Goal: Task Accomplishment & Management: Contribute content

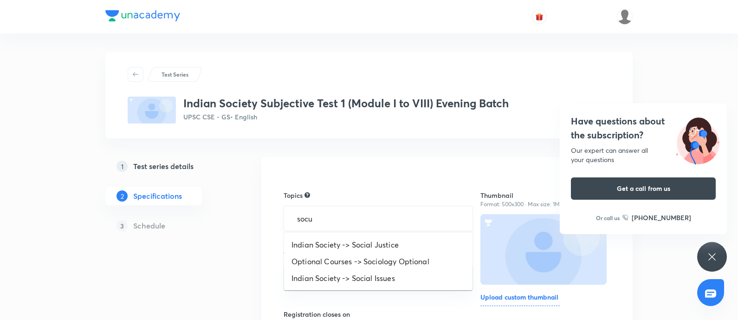
type input "soc"
click at [333, 238] on li "Indian Society -> Social Justice" at bounding box center [378, 244] width 188 height 17
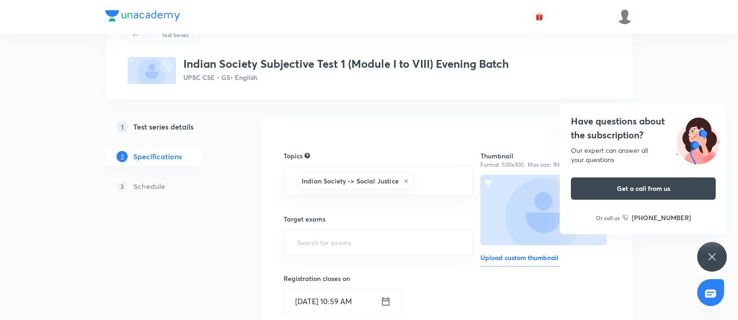
scroll to position [58, 0]
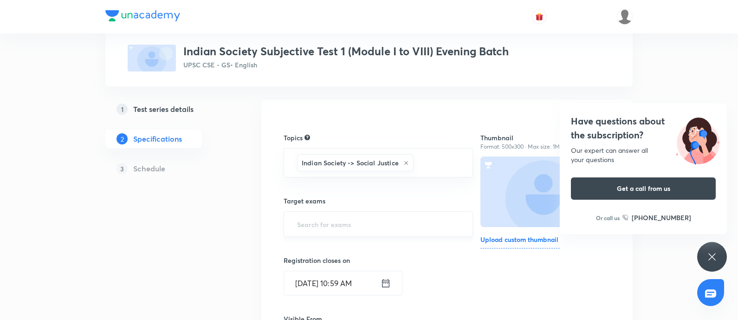
click at [326, 215] on input "text" at bounding box center [378, 223] width 166 height 17
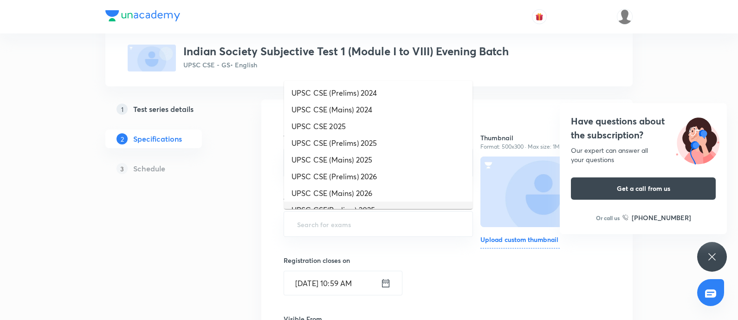
click at [337, 195] on li "UPSC CSE (Mains) 2026" at bounding box center [378, 193] width 188 height 17
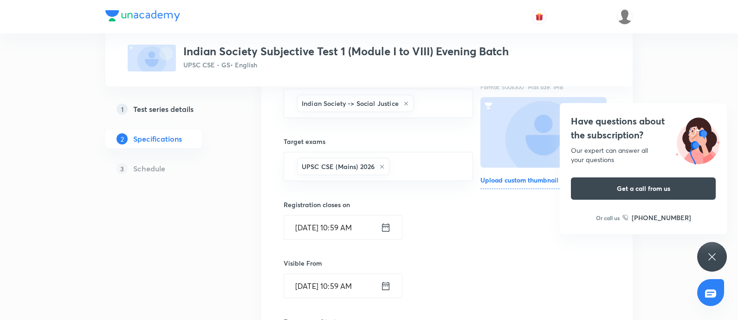
scroll to position [174, 0]
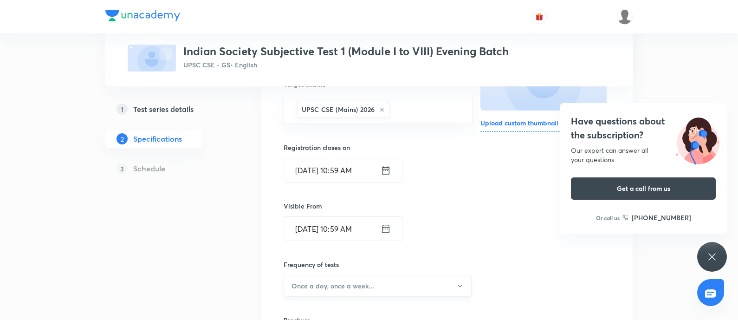
click at [326, 279] on button "Once a day, once a week..." at bounding box center [377, 286] width 188 height 22
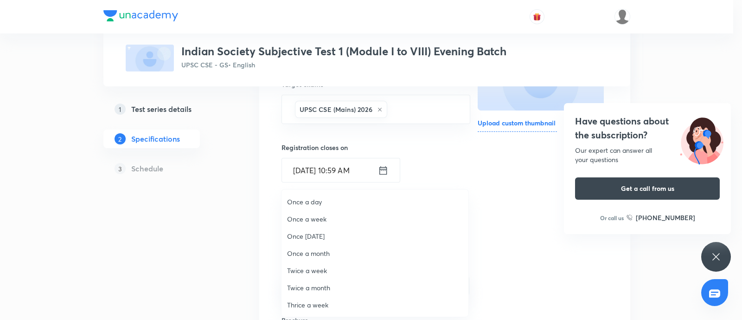
drag, startPoint x: 317, startPoint y: 220, endPoint x: 391, endPoint y: 221, distance: 73.3
click at [320, 219] on span "Once a week" at bounding box center [375, 219] width 176 height 10
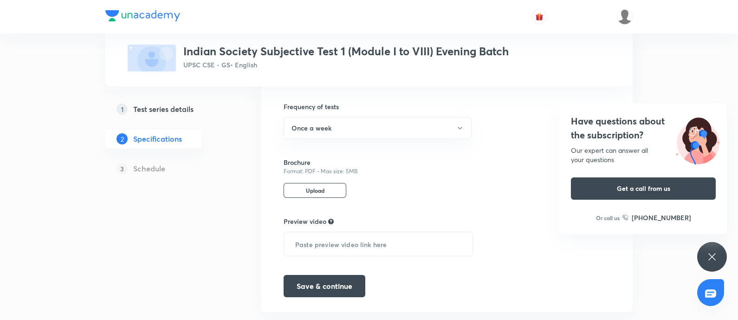
scroll to position [352, 0]
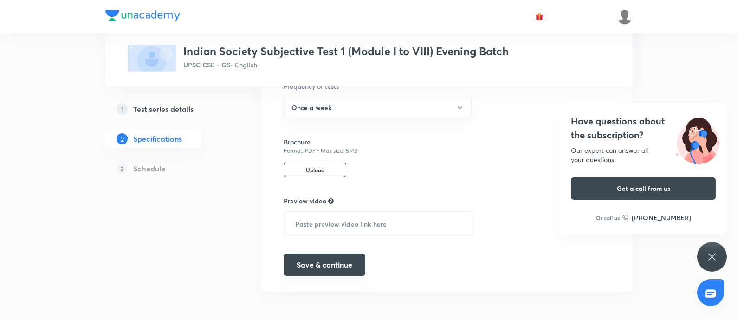
click at [319, 267] on button "Save & continue" at bounding box center [324, 264] width 82 height 22
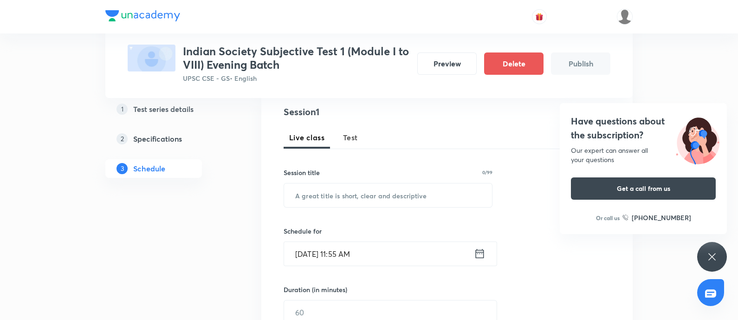
scroll to position [58, 0]
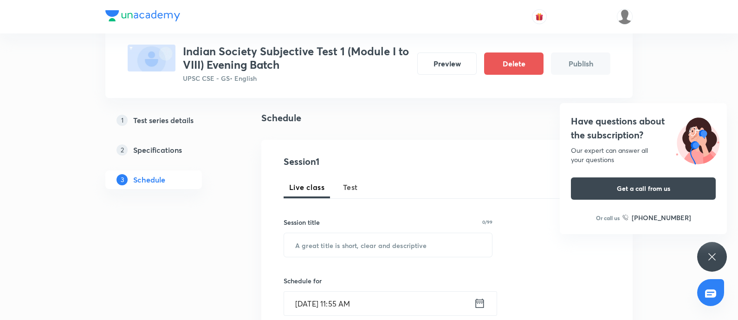
click at [348, 187] on span "Test" at bounding box center [350, 186] width 15 height 11
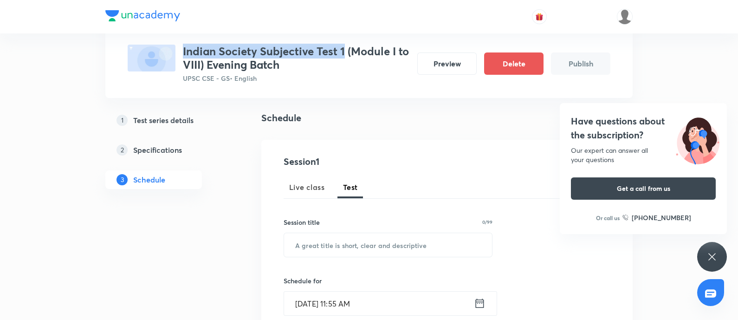
drag, startPoint x: 204, startPoint y: 52, endPoint x: 346, endPoint y: 38, distance: 142.2
click at [346, 38] on div "Test Series Indian Society Subjective Test 1 (Module I to VIII) Evening Batch U…" at bounding box center [369, 49] width 482 height 68
copy h3 "Indian Society Subjective Test 1"
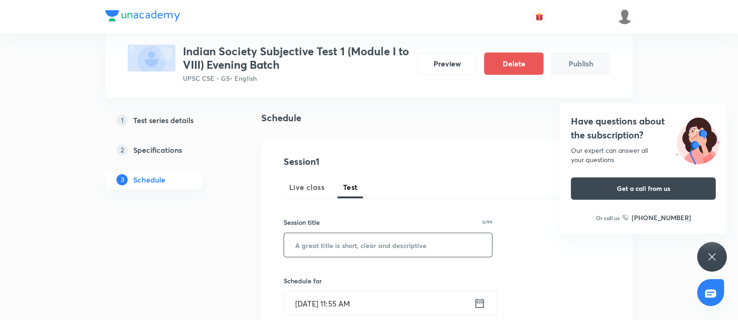
click at [327, 238] on input "text" at bounding box center [388, 245] width 208 height 24
paste input "Indian Society Subjective Test 1"
click at [397, 240] on input "Indian Society Subjective Test 1" at bounding box center [388, 245] width 208 height 24
click at [397, 239] on input "Indian Society Subjective Test 1" at bounding box center [388, 245] width 208 height 24
click at [289, 242] on input "Indian Society Subjective Week 1" at bounding box center [388, 245] width 208 height 24
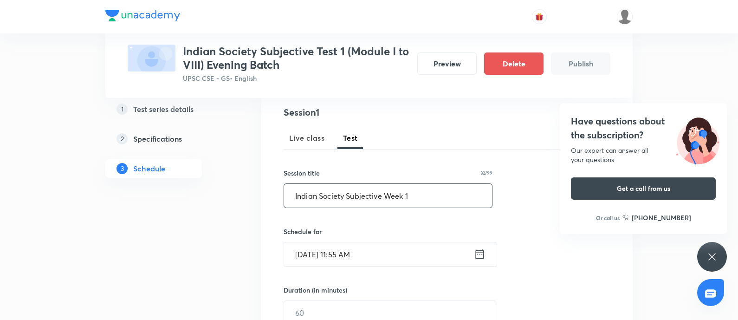
scroll to position [174, 0]
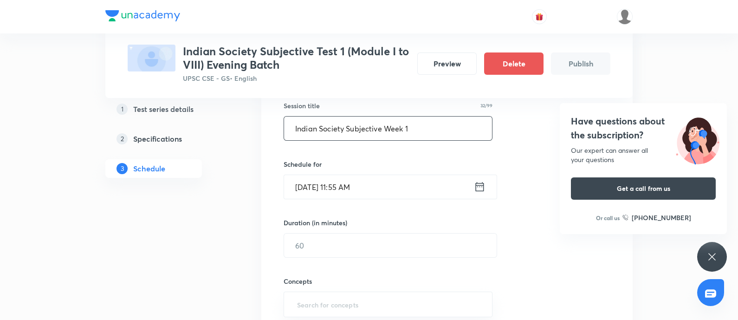
type input "Indian Society Subjective Week 1"
click at [480, 190] on icon at bounding box center [480, 186] width 12 height 13
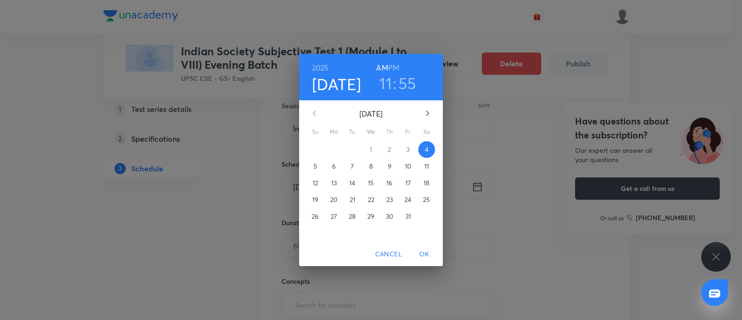
click at [310, 167] on span "5" at bounding box center [315, 165] width 17 height 9
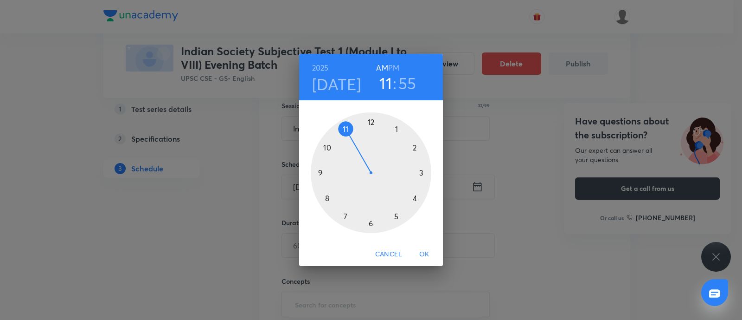
drag, startPoint x: 407, startPoint y: 85, endPoint x: 390, endPoint y: 87, distance: 16.9
click at [406, 85] on h3 "55" at bounding box center [407, 82] width 18 height 19
click at [371, 123] on div at bounding box center [371, 172] width 121 height 121
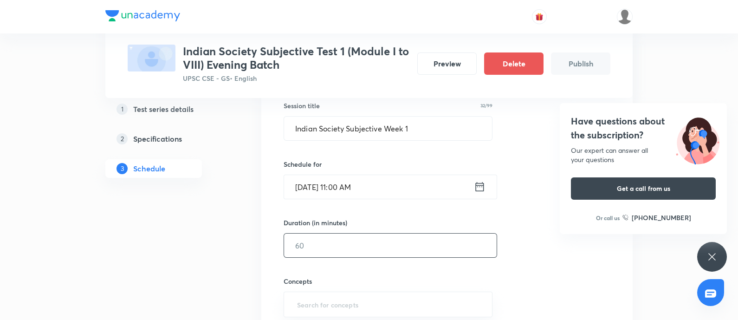
click at [324, 250] on input "text" at bounding box center [390, 245] width 212 height 24
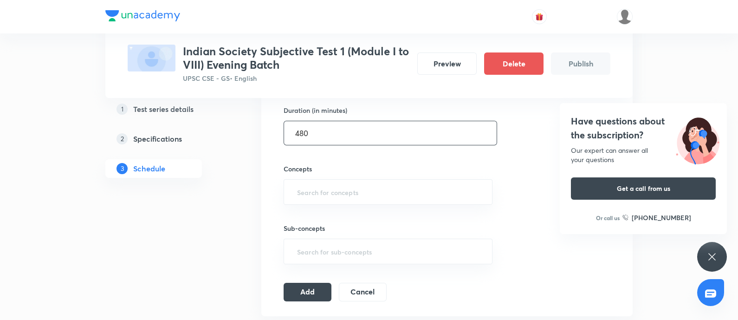
scroll to position [290, 0]
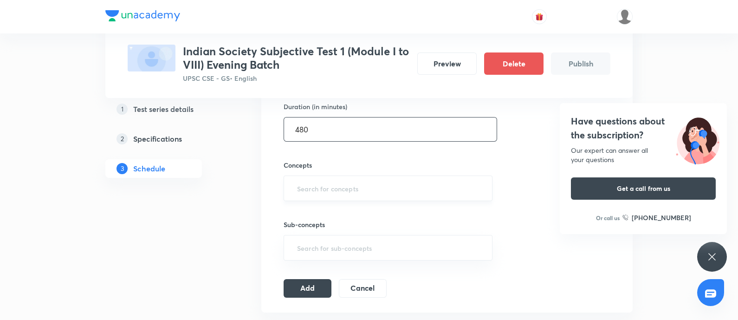
click at [320, 176] on div "​" at bounding box center [387, 188] width 209 height 26
type input "480"
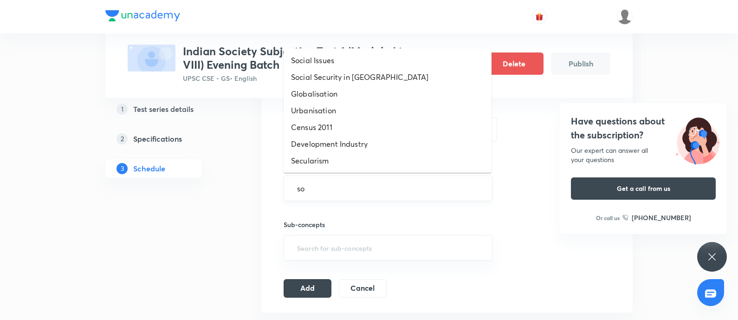
type input "soc"
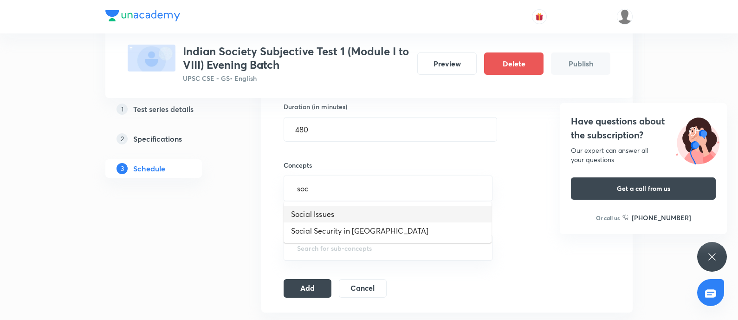
click at [313, 207] on li "Social Issues" at bounding box center [387, 213] width 208 height 17
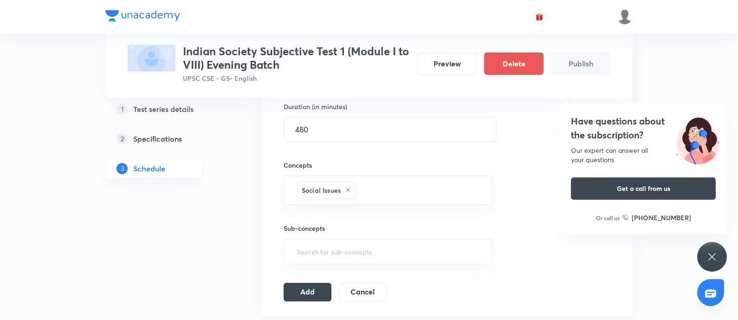
drag, startPoint x: 371, startPoint y: 186, endPoint x: 213, endPoint y: 232, distance: 163.8
click at [370, 186] on input "text" at bounding box center [418, 189] width 123 height 17
click at [327, 217] on li "Social Security in India" at bounding box center [387, 217] width 208 height 17
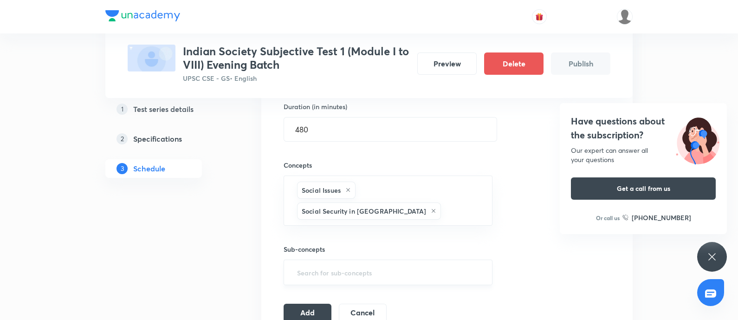
click at [323, 263] on input "text" at bounding box center [388, 271] width 186 height 17
type input "sc"
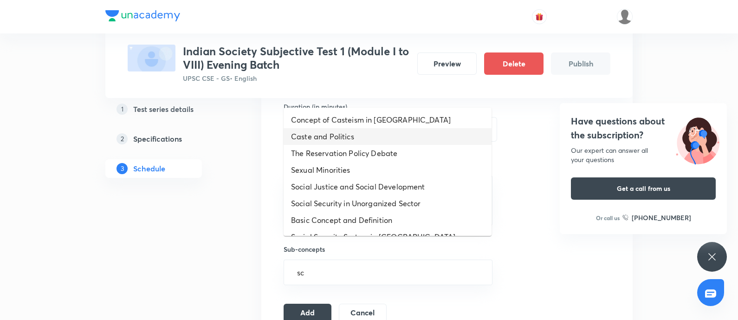
click at [320, 139] on li "Caste and Politics" at bounding box center [387, 136] width 208 height 17
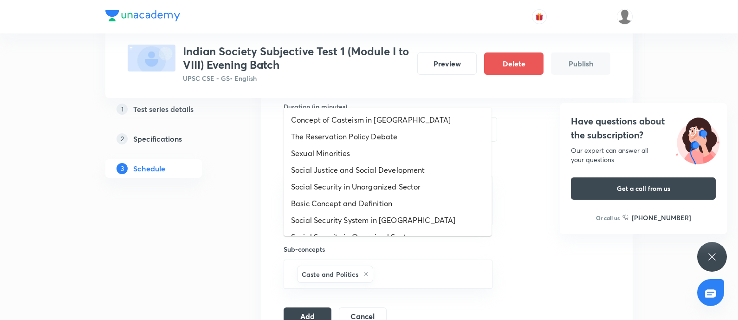
drag, startPoint x: 404, startPoint y: 245, endPoint x: 382, endPoint y: 226, distance: 28.9
click at [403, 265] on input "text" at bounding box center [428, 273] width 106 height 17
drag, startPoint x: 371, startPoint y: 185, endPoint x: 390, endPoint y: 251, distance: 68.6
click at [370, 185] on li "Social Security in Unorganized Sector" at bounding box center [387, 186] width 208 height 17
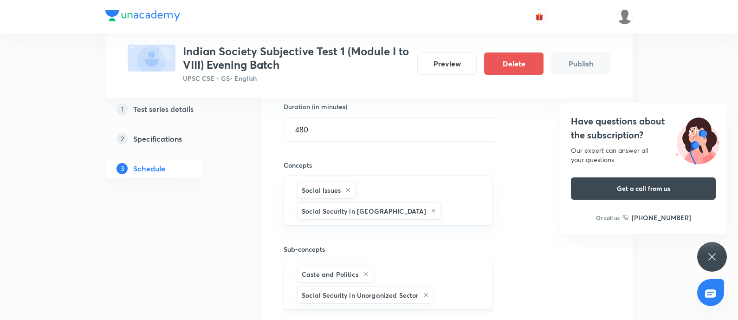
drag, startPoint x: 448, startPoint y: 276, endPoint x: 390, endPoint y: 248, distance: 64.3
click at [447, 286] on input "text" at bounding box center [457, 294] width 45 height 17
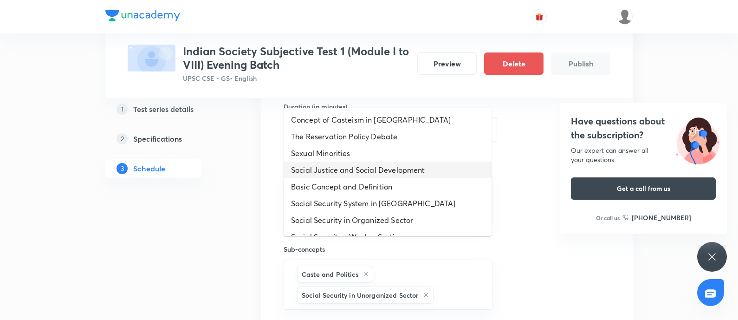
click at [327, 156] on li "Sexual Minorities" at bounding box center [387, 153] width 208 height 17
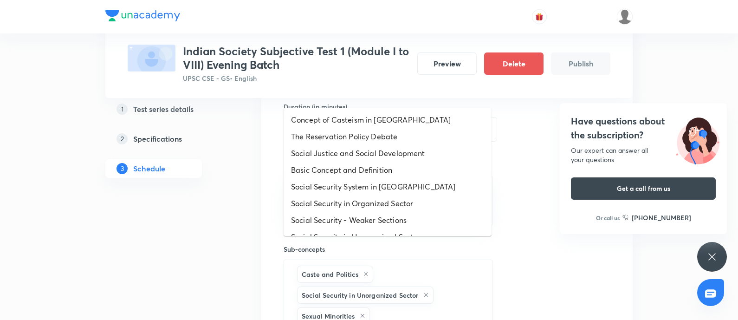
drag, startPoint x: 399, startPoint y: 298, endPoint x: 398, endPoint y: 275, distance: 23.2
click at [400, 307] on input "text" at bounding box center [426, 315] width 109 height 17
click at [346, 138] on li "The Reservation Policy Debate" at bounding box center [387, 136] width 208 height 17
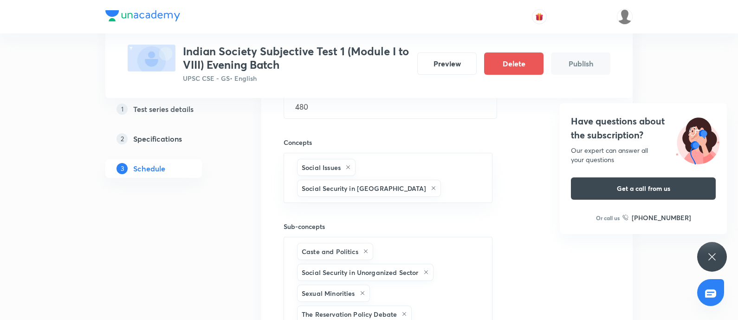
scroll to position [348, 0]
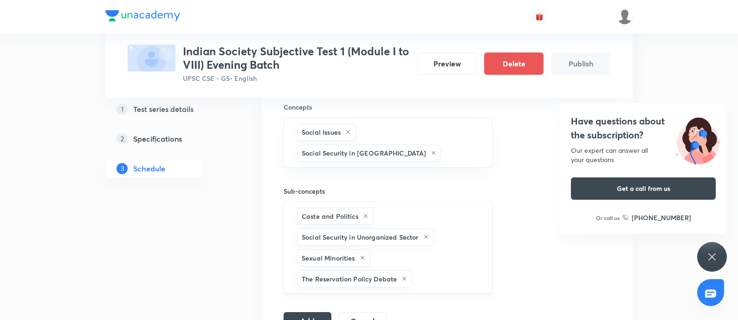
click at [441, 270] on input "text" at bounding box center [446, 278] width 67 height 17
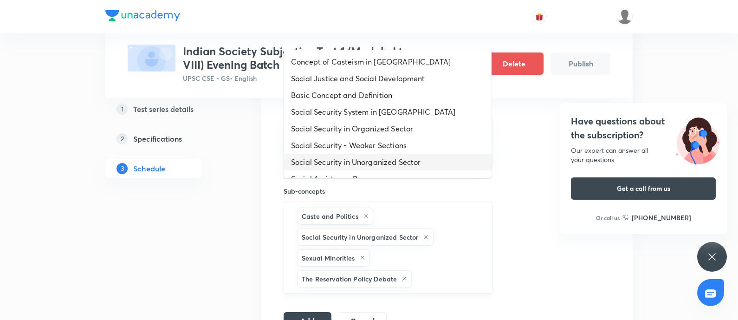
click at [356, 166] on li "Social Security in Unorganized Sector" at bounding box center [387, 162] width 208 height 17
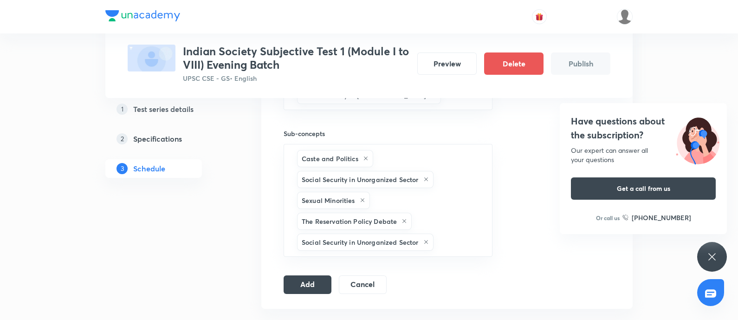
drag, startPoint x: 313, startPoint y: 254, endPoint x: 503, endPoint y: 247, distance: 189.9
click at [313, 275] on button "Add" at bounding box center [307, 284] width 48 height 19
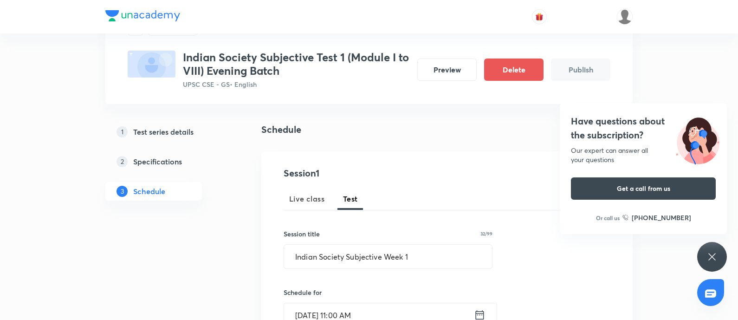
scroll to position [0, 0]
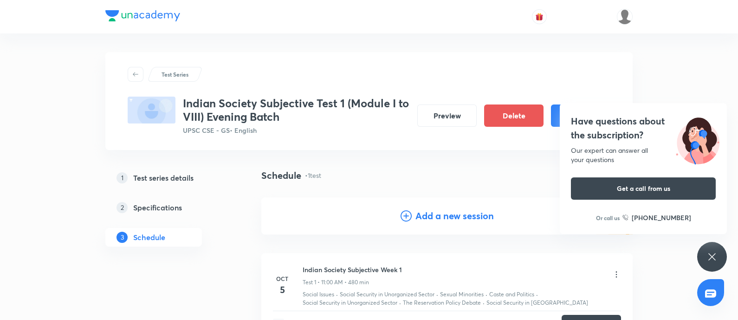
click at [597, 132] on h4 "Have questions about the subscription?" at bounding box center [643, 128] width 145 height 28
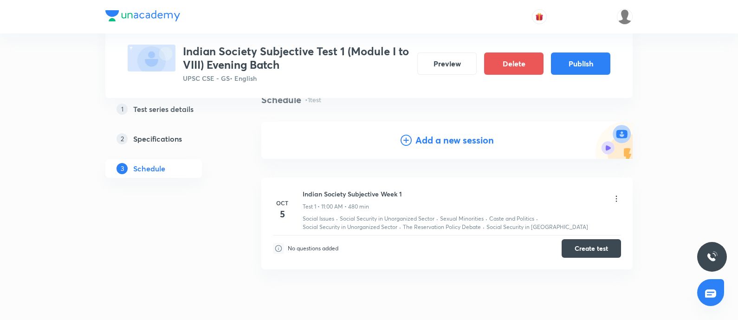
scroll to position [112, 0]
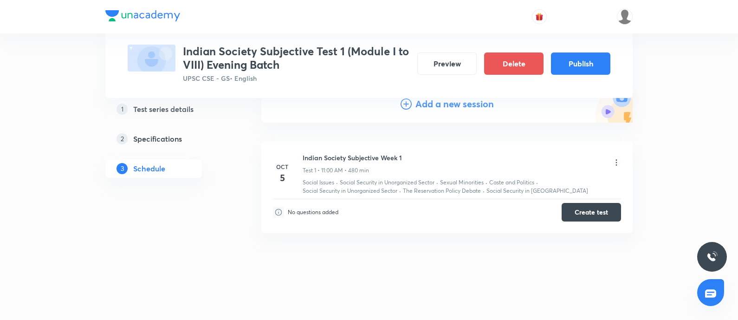
click at [569, 51] on div "Indian Society Subjective Test 1 (Module I to VIII) Evening Batch UPSC CSE - GS…" at bounding box center [369, 64] width 482 height 39
click at [574, 69] on button "Publish" at bounding box center [580, 62] width 59 height 22
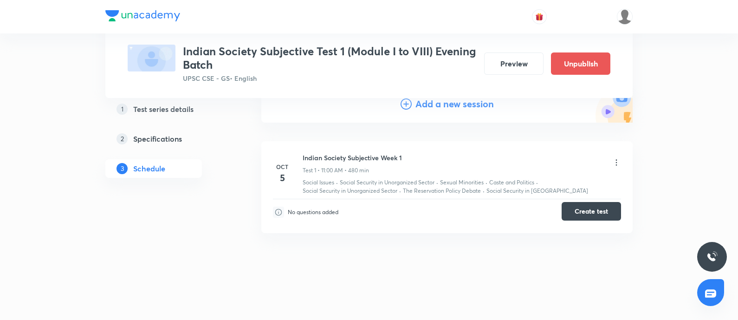
click at [581, 214] on button "Create test" at bounding box center [590, 211] width 59 height 19
click at [509, 60] on button "Preview" at bounding box center [513, 62] width 59 height 22
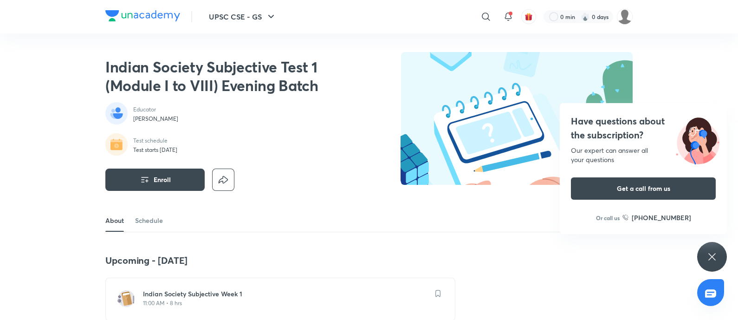
click at [617, 126] on h4 "Have questions about the subscription?" at bounding box center [643, 128] width 145 height 28
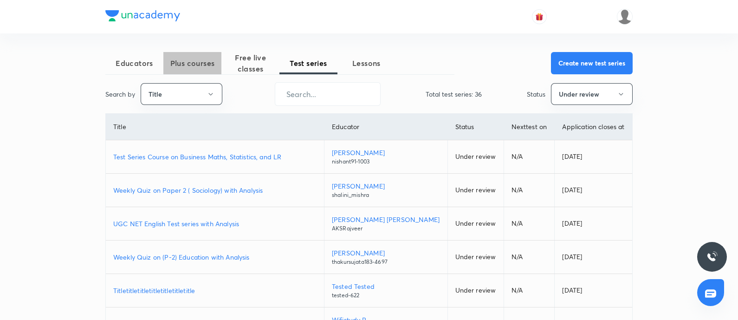
click at [178, 61] on span "Plus courses" at bounding box center [192, 63] width 58 height 11
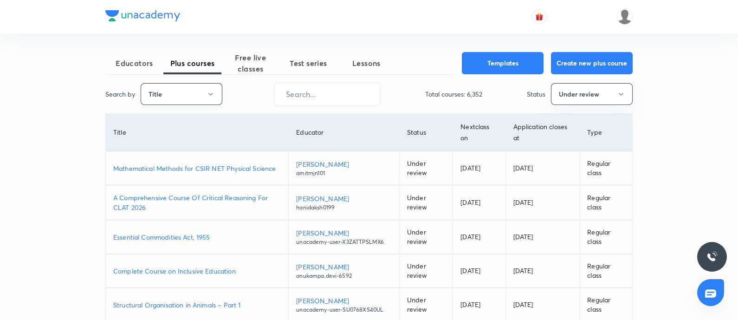
click at [174, 100] on button "Title" at bounding box center [182, 94] width 82 height 22
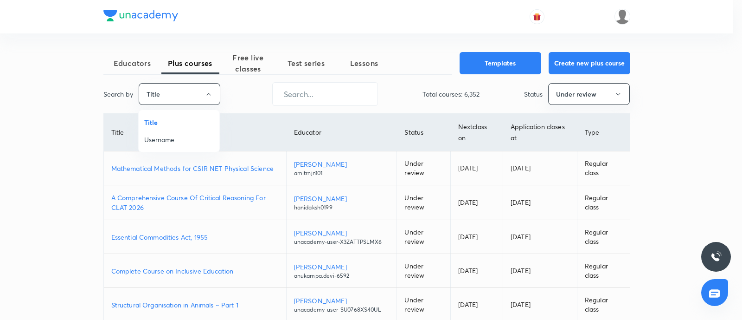
click at [164, 140] on span "Username" at bounding box center [179, 140] width 70 height 10
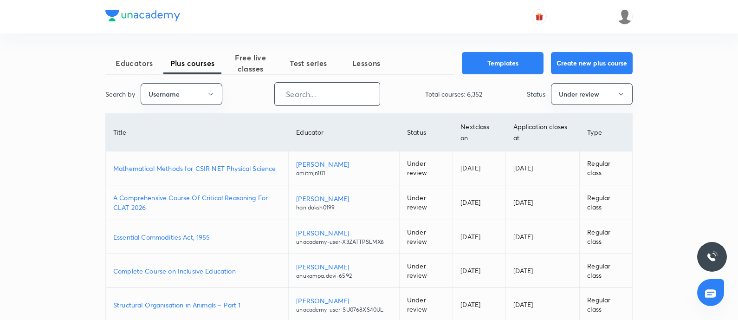
click at [309, 90] on input "text" at bounding box center [327, 94] width 105 height 24
paste input "pilaniaaastha"
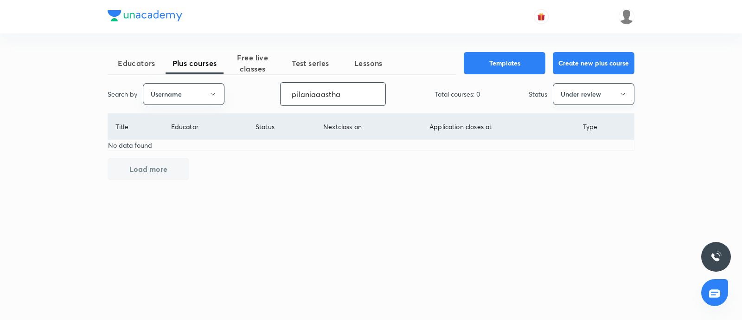
type input "pilaniaaastha"
click at [584, 88] on button "Under review" at bounding box center [594, 94] width 82 height 22
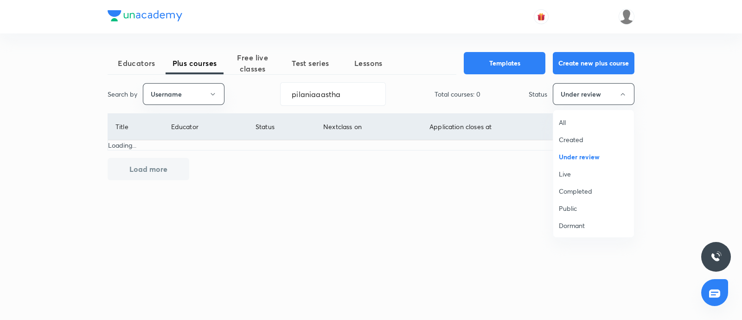
click at [569, 174] on span "Live" at bounding box center [594, 174] width 70 height 10
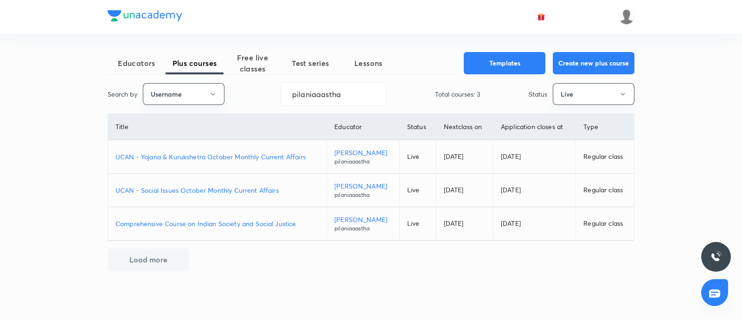
click at [454, 264] on div "Educators Plus courses Free live classes Test series Lessons Templates Create n…" at bounding box center [371, 161] width 527 height 218
click at [201, 215] on td "Comprehensive Course on Indian Society and Social Justice" at bounding box center [217, 223] width 219 height 33
click at [193, 223] on p "Comprehensive Course on Indian Society and Social Justice" at bounding box center [218, 223] width 204 height 10
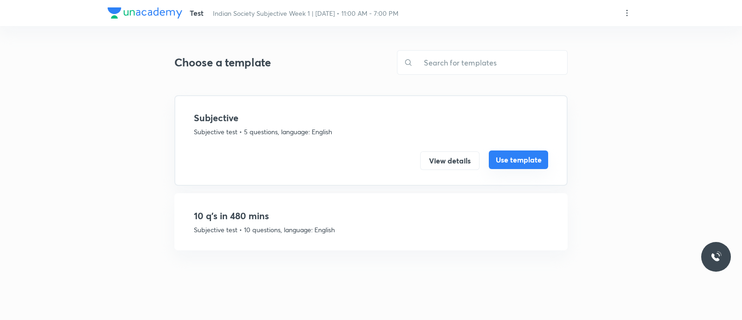
click at [503, 156] on button "Use template" at bounding box center [518, 159] width 59 height 19
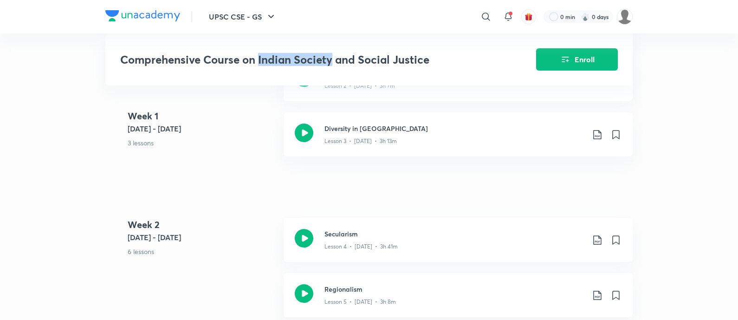
scroll to position [463, 0]
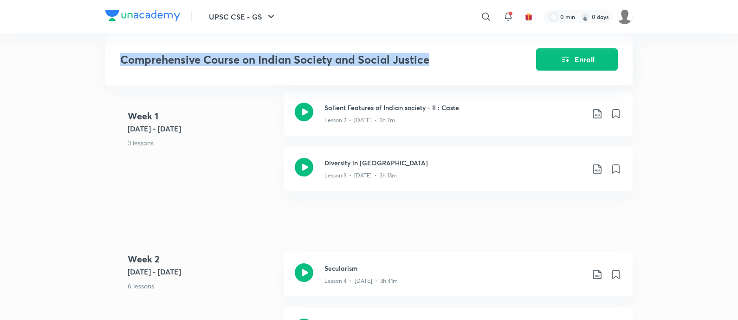
drag, startPoint x: 124, startPoint y: 61, endPoint x: 443, endPoint y: 47, distance: 319.0
click at [443, 47] on div "Comprehensive Course on Indian Society and Social Justice Enroll" at bounding box center [368, 59] width 527 height 52
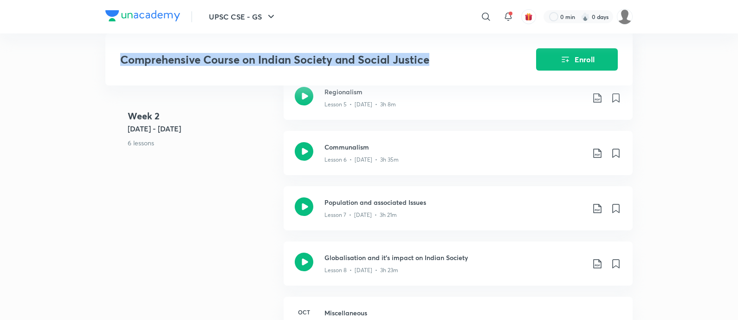
scroll to position [638, 0]
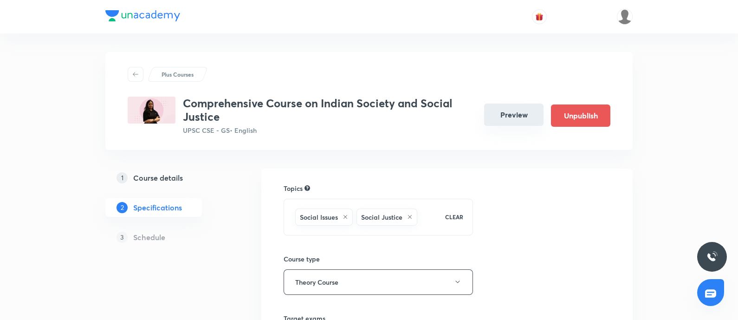
click at [497, 106] on button "Preview" at bounding box center [513, 114] width 59 height 22
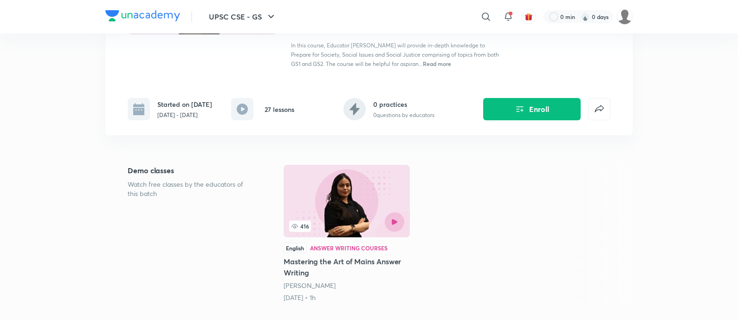
scroll to position [174, 0]
